Goal: Task Accomplishment & Management: Manage account settings

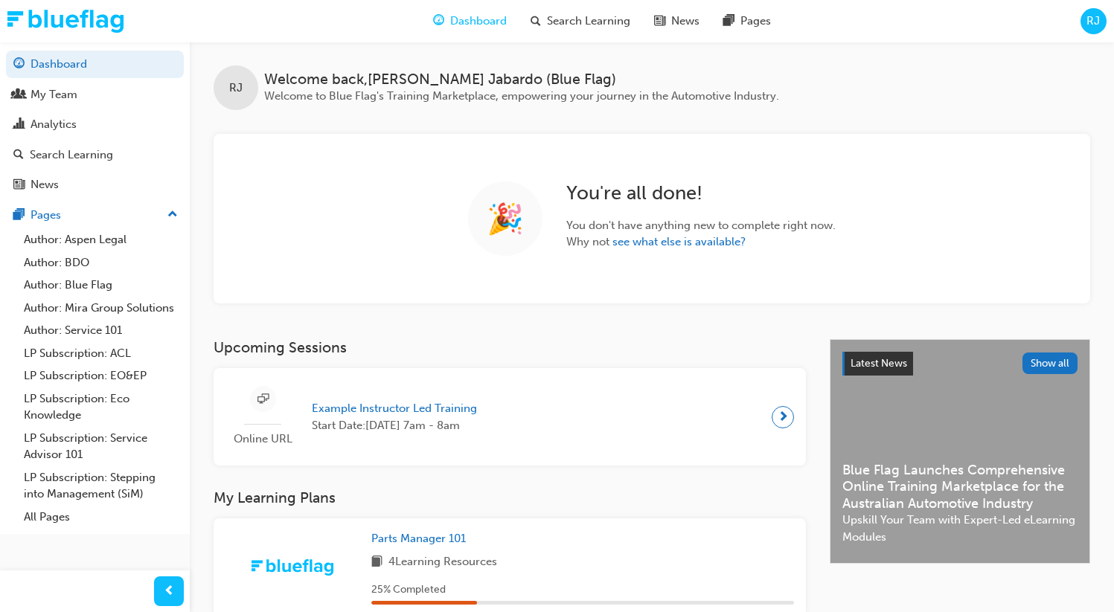
click at [1088, 29] on span "RJ" at bounding box center [1092, 21] width 13 height 17
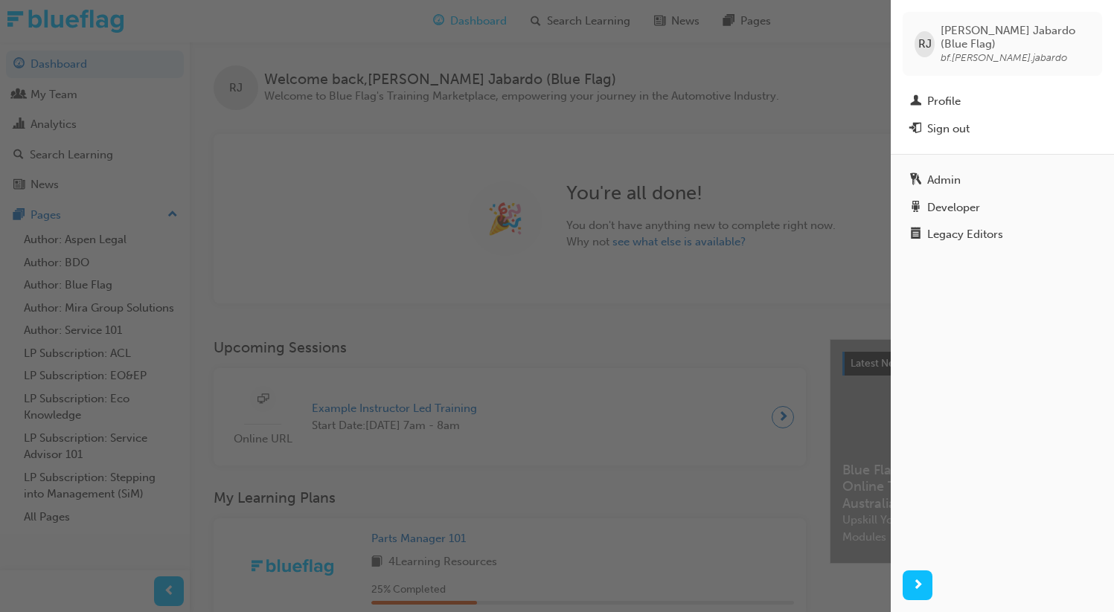
click at [84, 96] on div "button" at bounding box center [445, 306] width 890 height 612
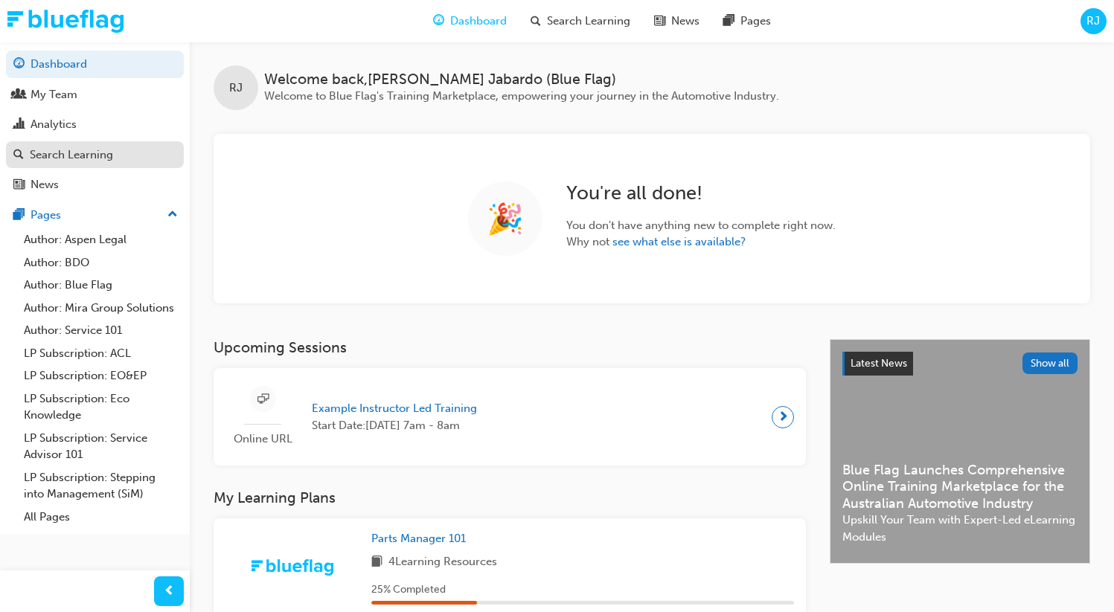
click at [62, 154] on div "Search Learning" at bounding box center [71, 155] width 83 height 17
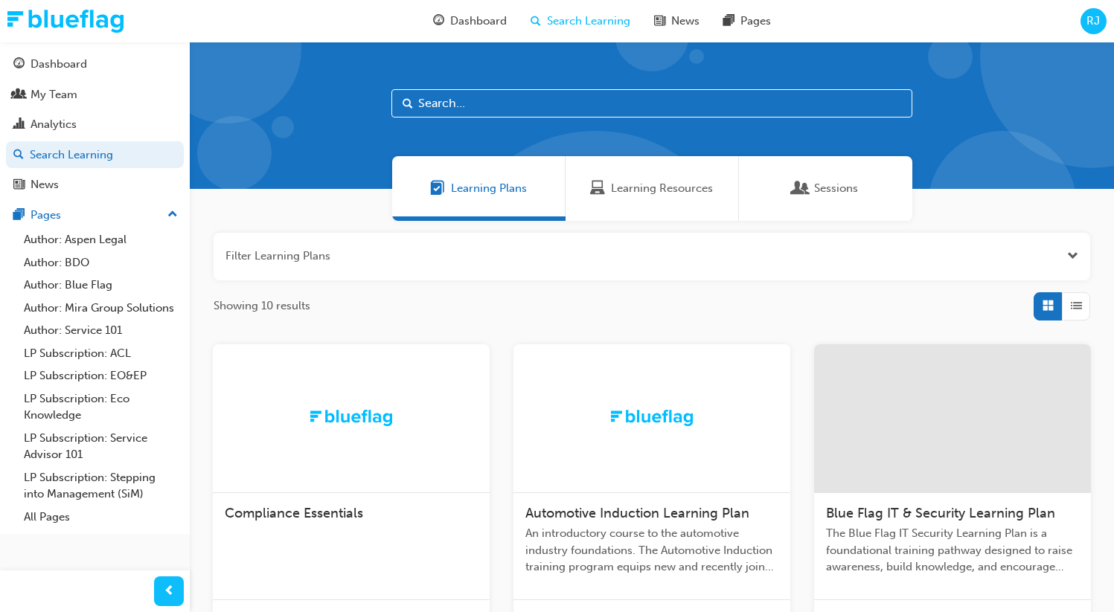
click at [838, 184] on span "Sessions" at bounding box center [836, 188] width 44 height 17
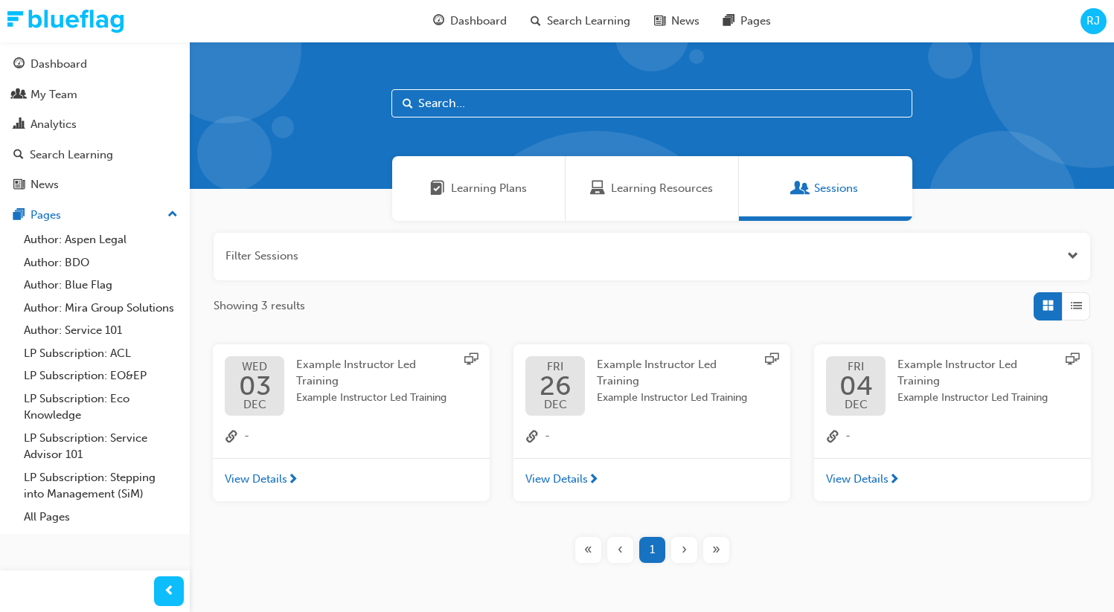
click at [324, 401] on span "Example Instructor Led Training" at bounding box center [375, 398] width 158 height 17
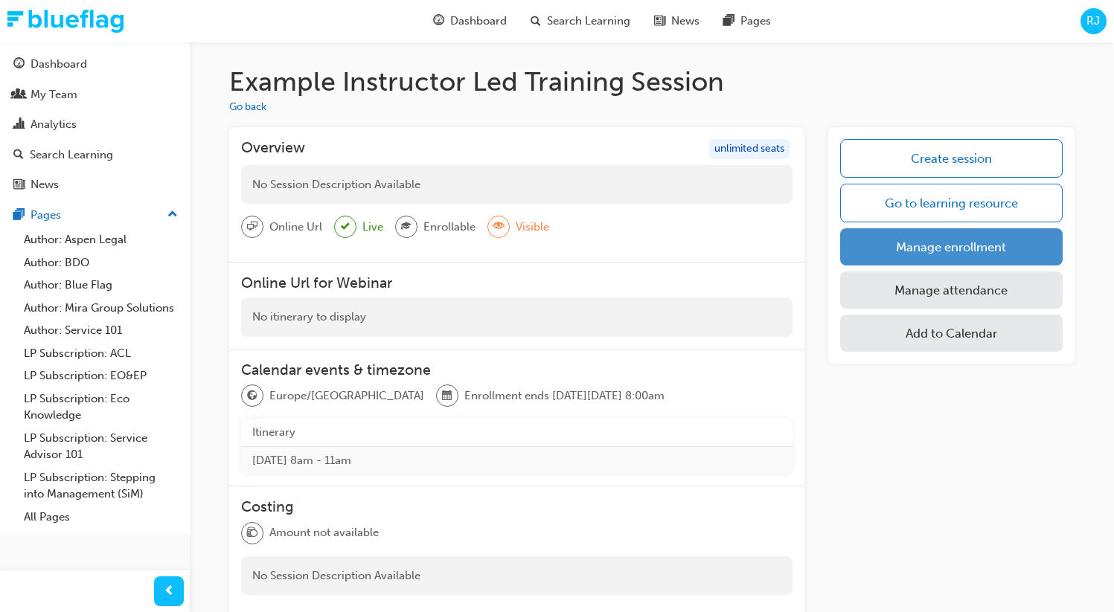
click at [967, 252] on link "Manage enrollment" at bounding box center [951, 246] width 222 height 37
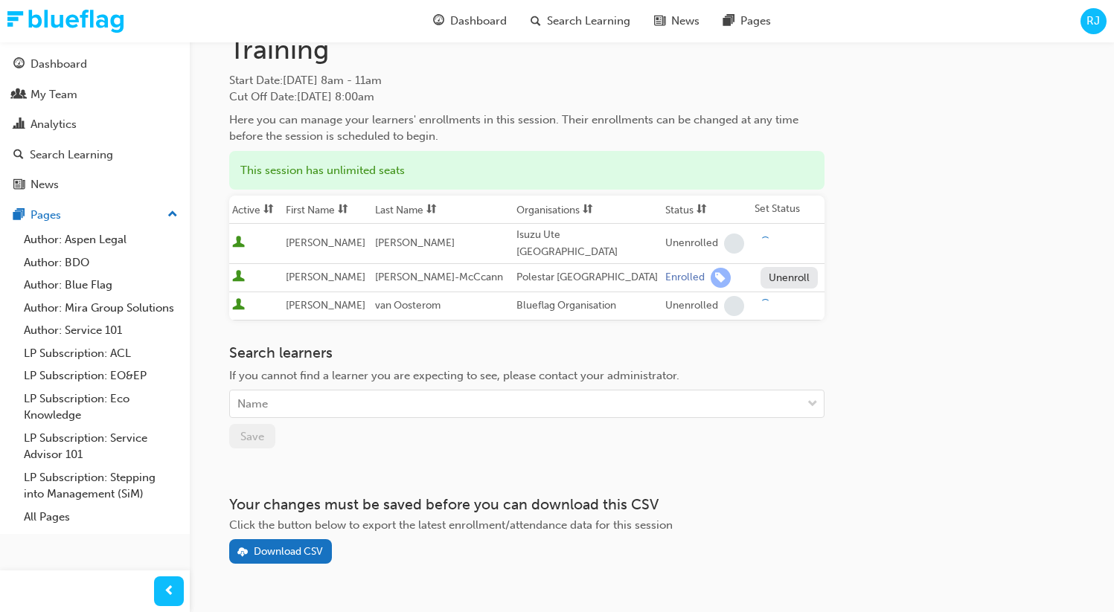
scroll to position [111, 0]
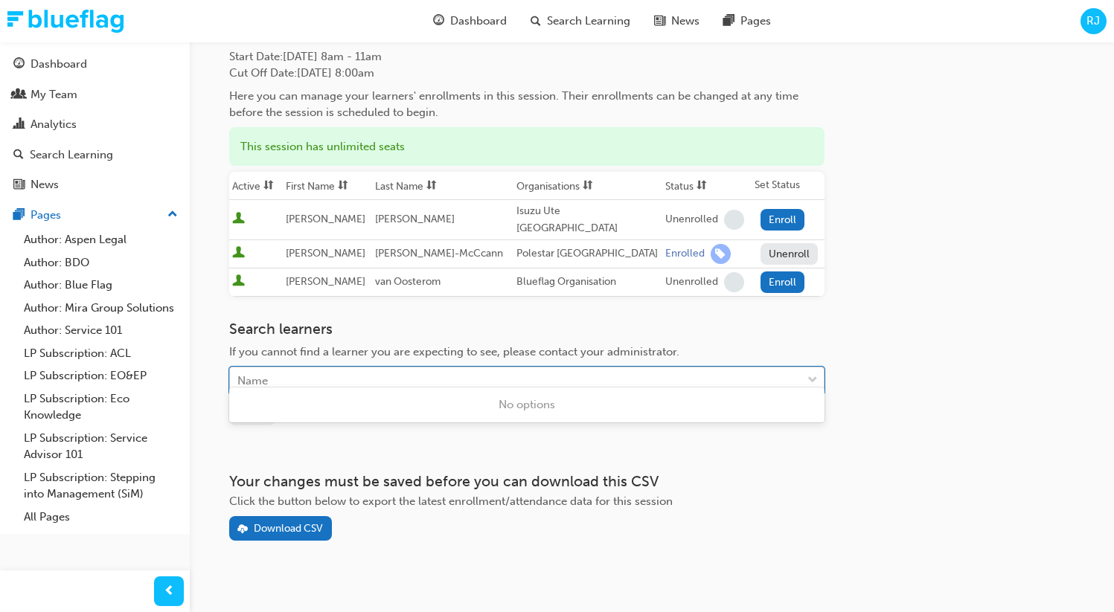
click at [274, 369] on div "Name" at bounding box center [515, 381] width 571 height 26
type input "jabar"
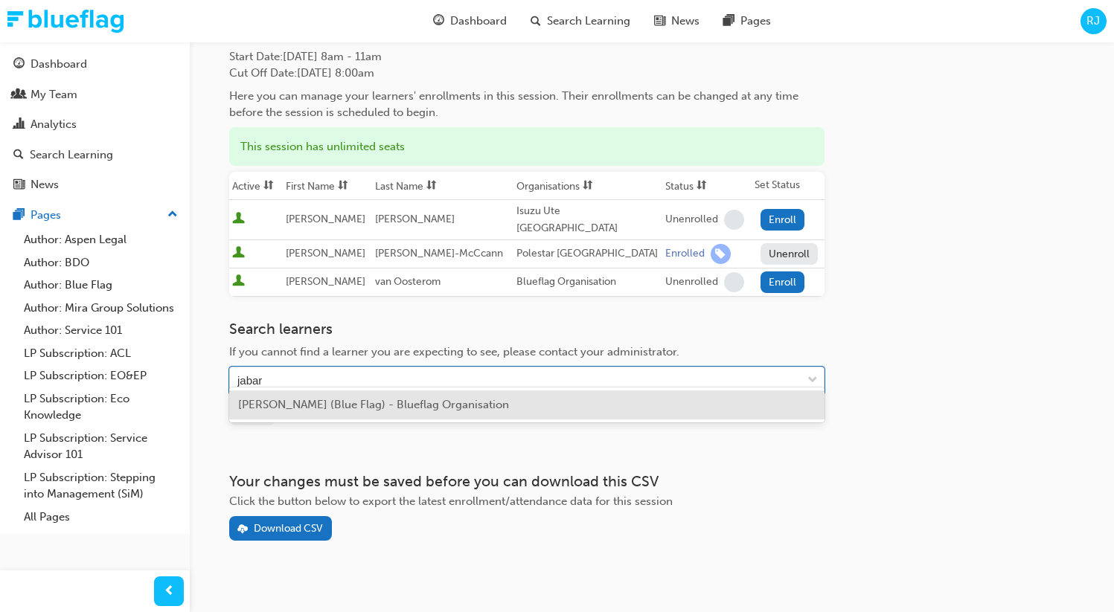
click at [314, 403] on span "[PERSON_NAME] (Blue Flag) - Blueflag Organisation" at bounding box center [373, 404] width 271 height 13
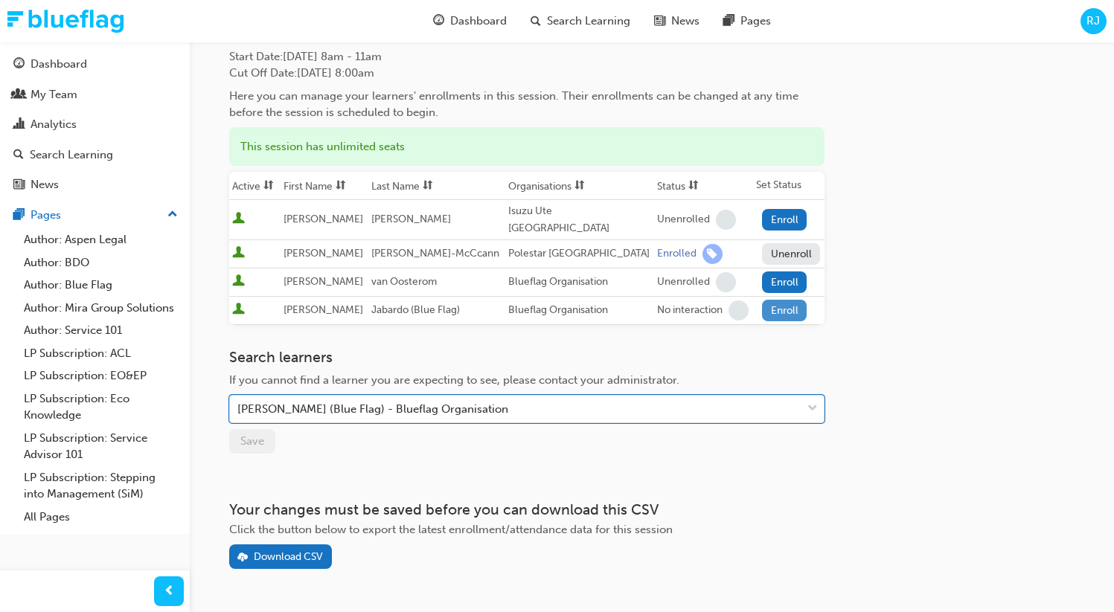
click at [786, 305] on button "Enroll" at bounding box center [784, 311] width 45 height 22
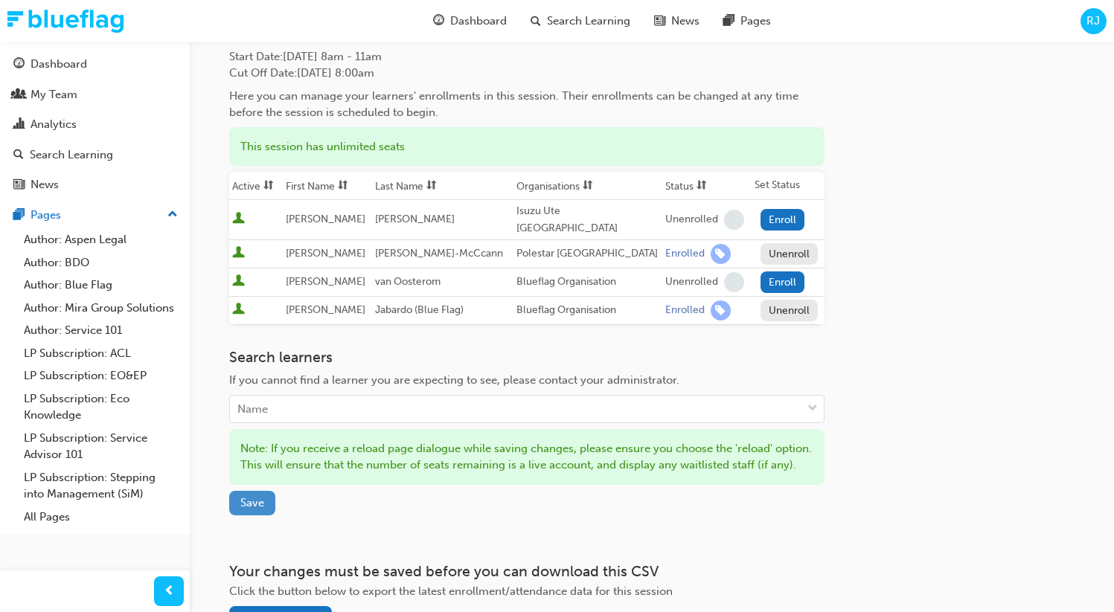
click at [255, 505] on span "Save" at bounding box center [252, 502] width 24 height 13
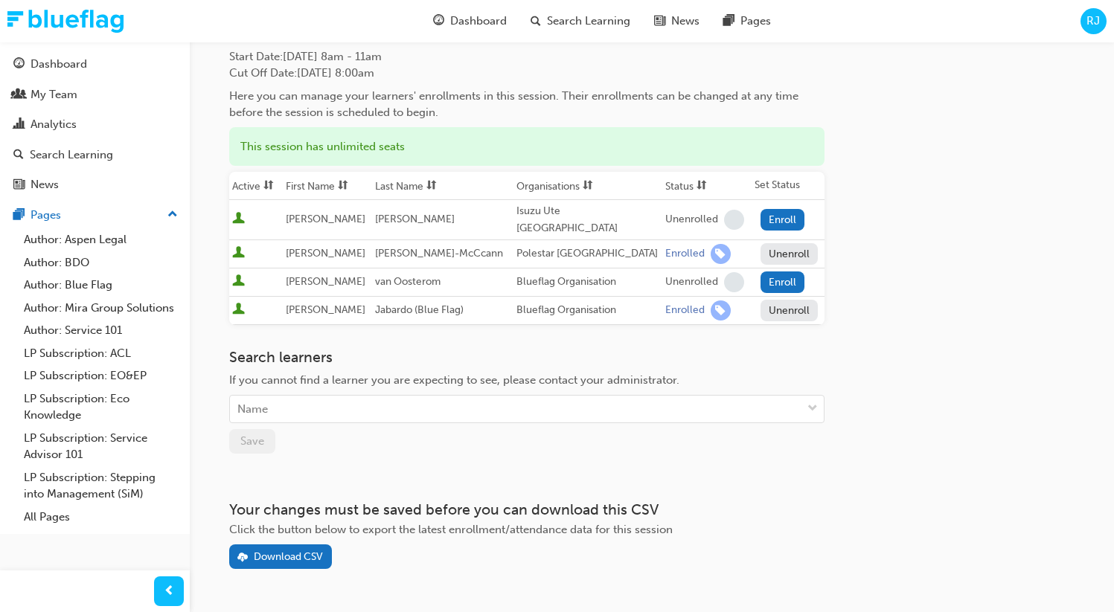
scroll to position [138, 0]
